Goal: Navigation & Orientation: Understand site structure

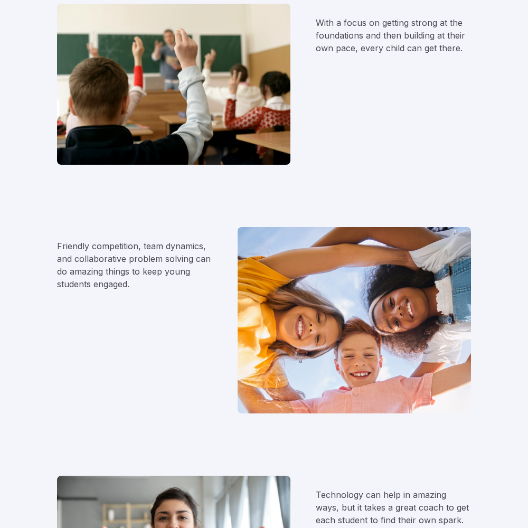
scroll to position [1055, 0]
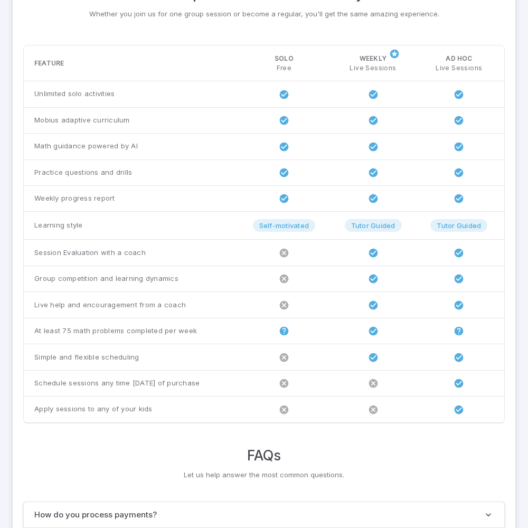
scroll to position [809, 0]
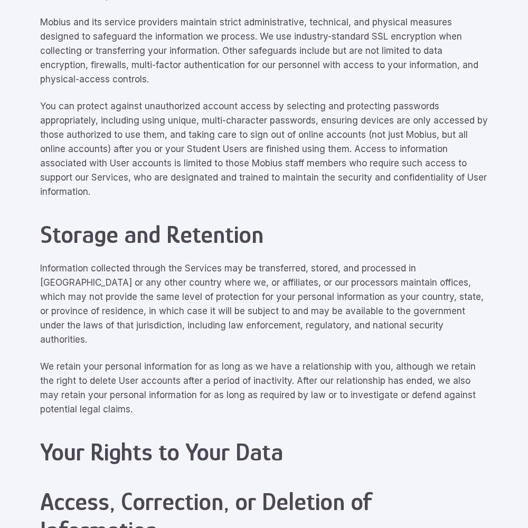
scroll to position [4749, 0]
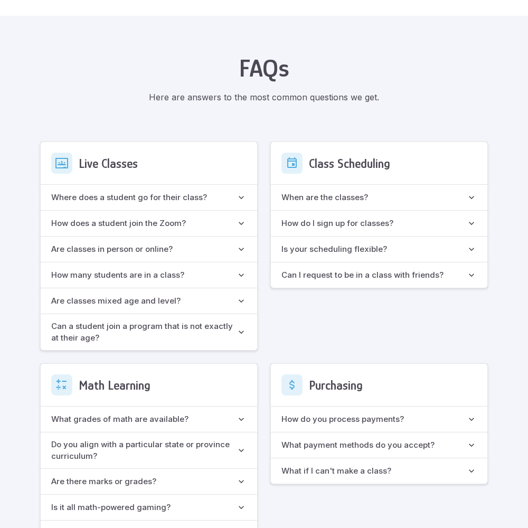
scroll to position [937, 0]
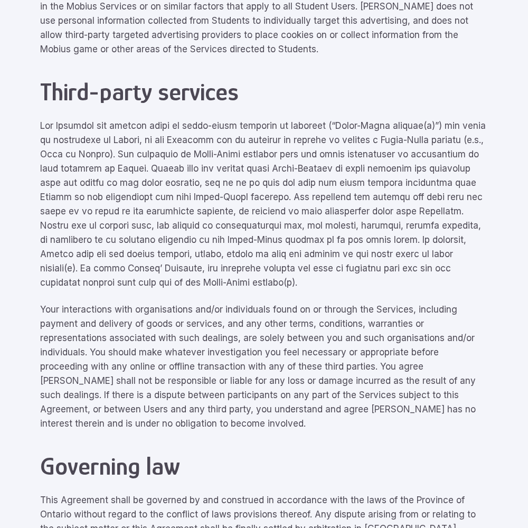
scroll to position [4749, 0]
